Goal: Understand process/instructions: Learn about a topic

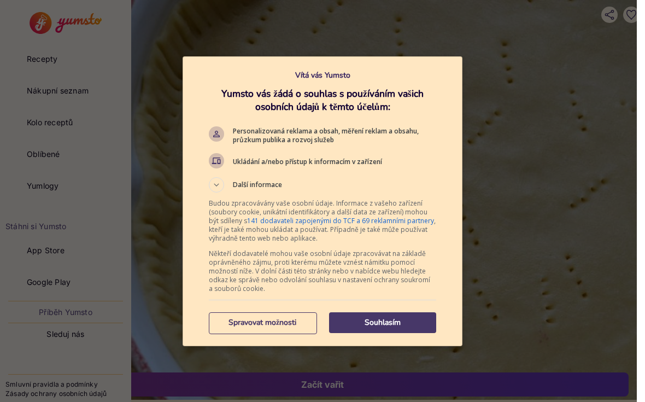
click at [410, 320] on p "Souhlasím" at bounding box center [382, 322] width 107 height 11
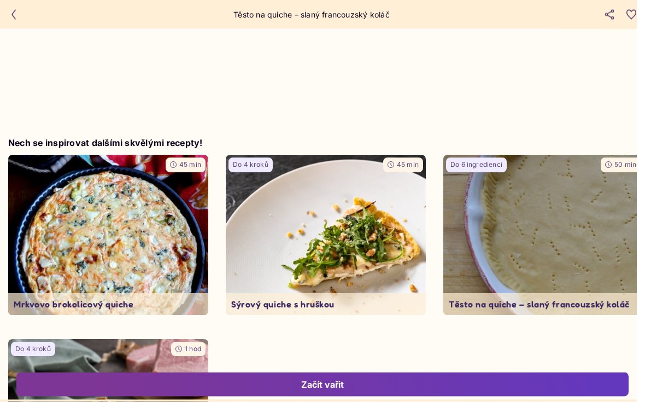
scroll to position [3024, 0]
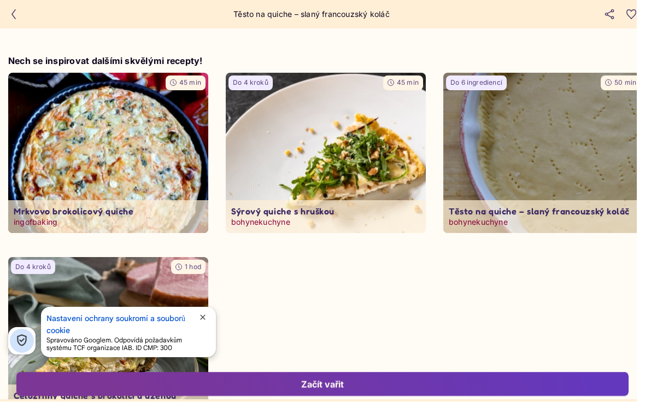
click at [341, 149] on img at bounding box center [326, 153] width 210 height 168
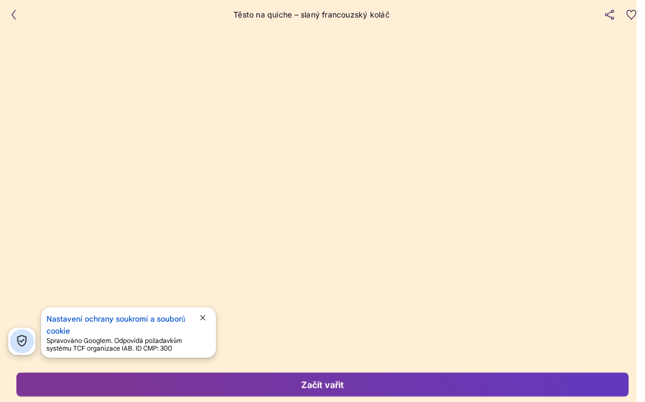
type input "*"
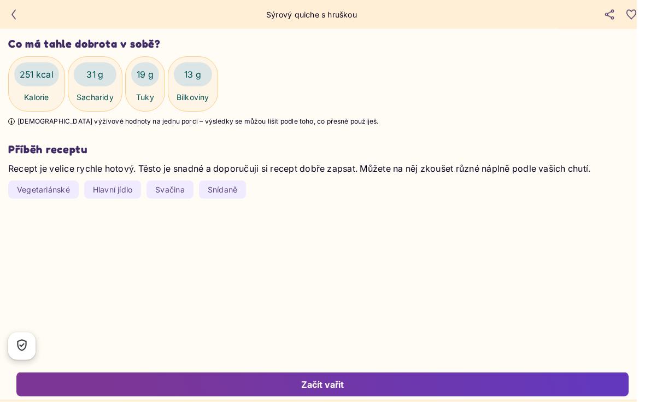
scroll to position [1633, 0]
click at [337, 390] on div "Začít vařit" at bounding box center [322, 384] width 588 height 12
